Goal: Communication & Community: Answer question/provide support

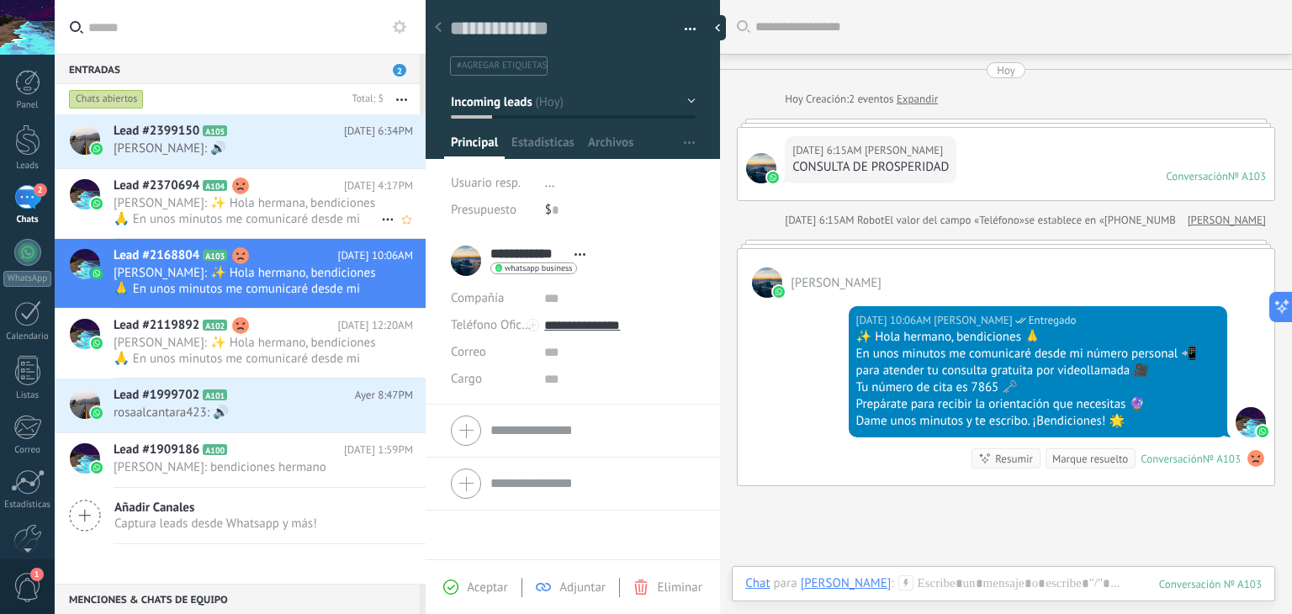
click at [260, 203] on span "[PERSON_NAME]: ✨ Hola hermana, bendiciones 🙏 En unos minutos me comunicaré desd…" at bounding box center [248, 211] width 268 height 32
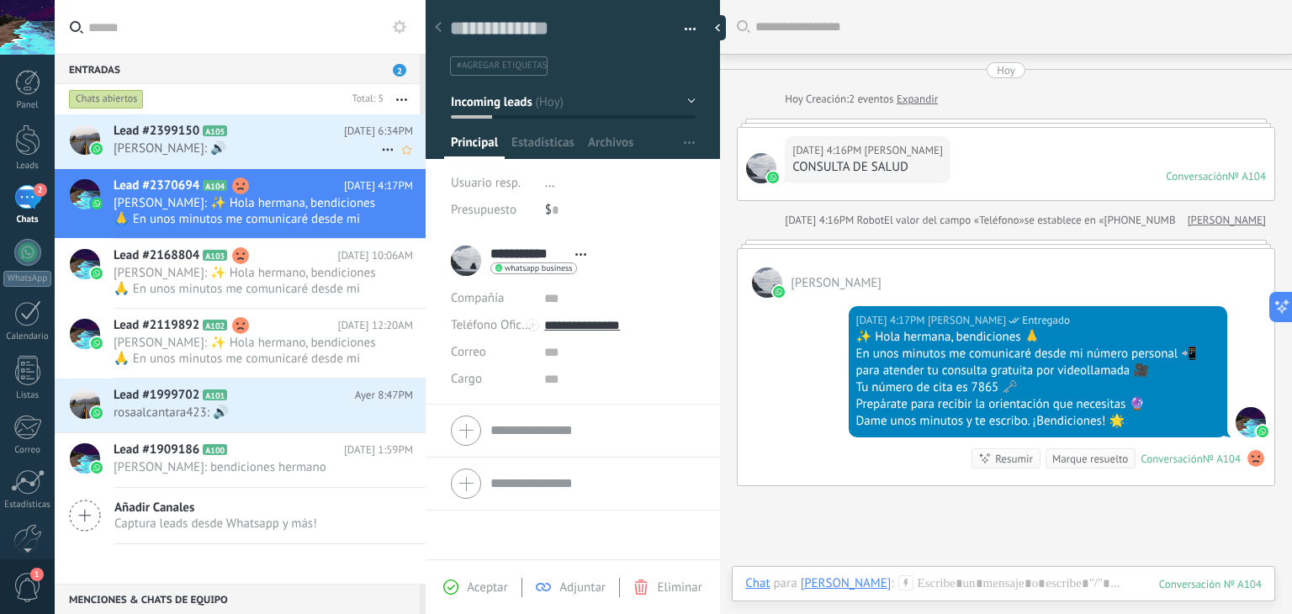
click at [268, 156] on div "Lead #2399150 A105 [DATE] 6:34PM [PERSON_NAME]: 🔊" at bounding box center [270, 140] width 312 height 53
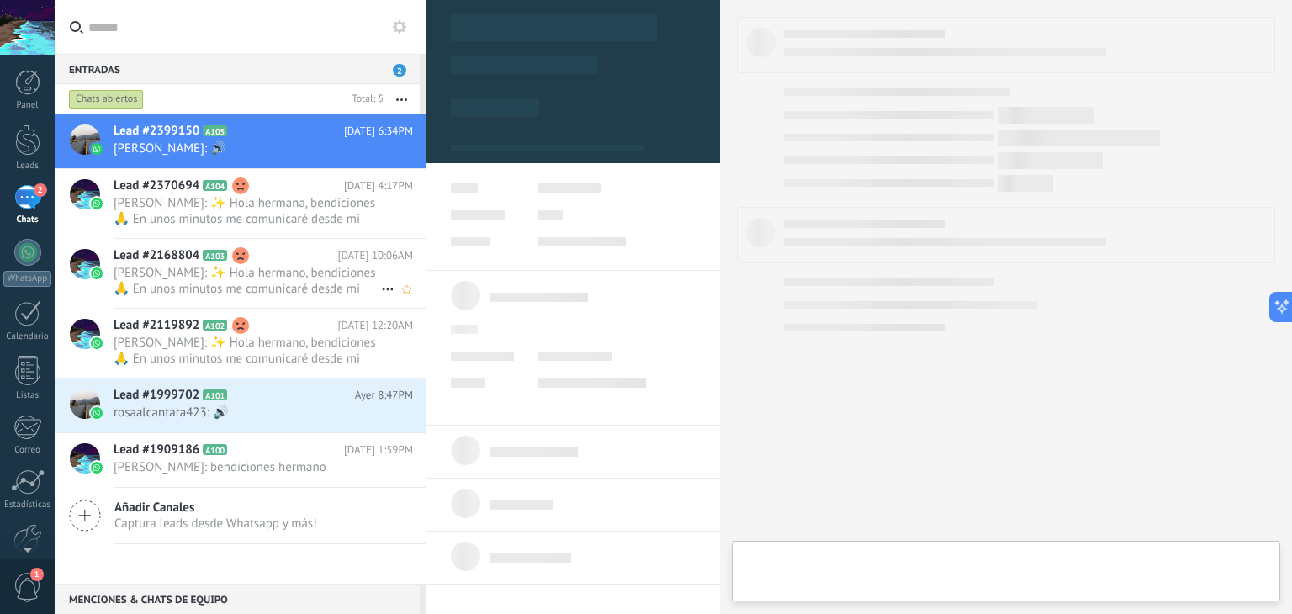
type textarea "**********"
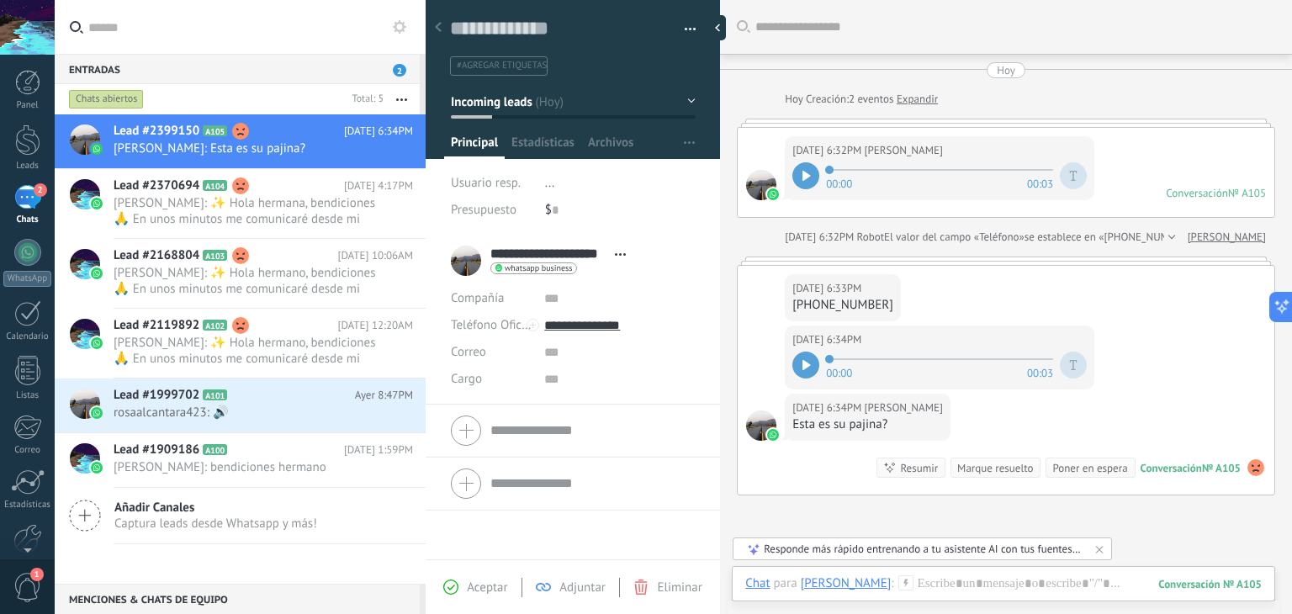
click at [801, 170] on div at bounding box center [806, 175] width 27 height 27
drag, startPoint x: 801, startPoint y: 179, endPoint x: 814, endPoint y: 209, distance: 33.1
click at [801, 179] on div at bounding box center [806, 175] width 27 height 27
click at [798, 368] on div at bounding box center [806, 365] width 27 height 27
